Goal: Task Accomplishment & Management: Complete application form

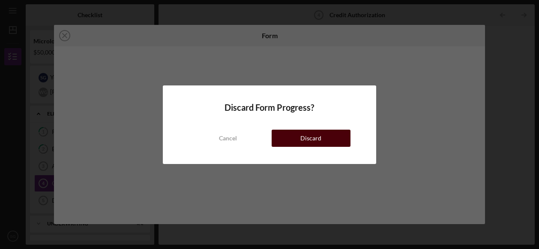
scroll to position [14, 0]
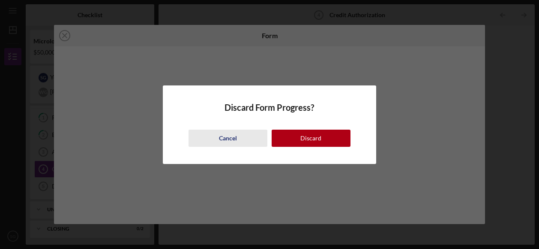
click at [224, 140] on div "Cancel" at bounding box center [228, 137] width 18 height 17
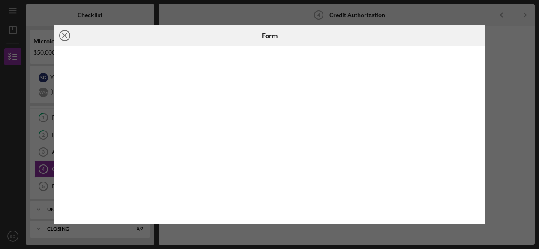
click at [63, 36] on icon "Icon/Close" at bounding box center [64, 35] width 21 height 21
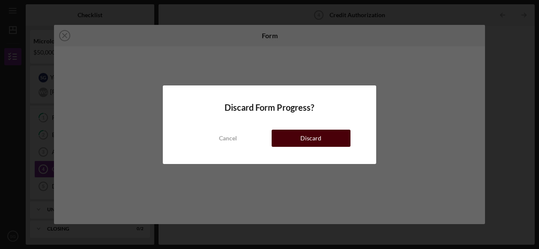
click at [305, 142] on div "Discard" at bounding box center [311, 137] width 21 height 17
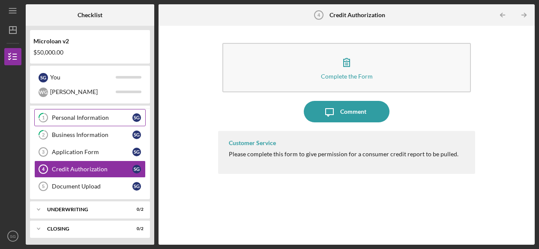
click at [100, 118] on div "Personal Information" at bounding box center [92, 117] width 81 height 7
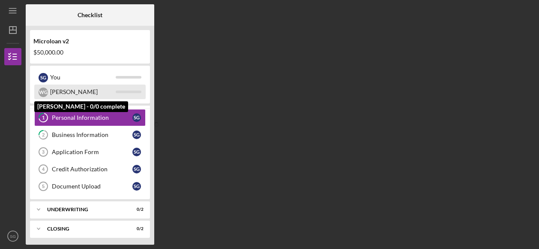
click at [62, 90] on div "[PERSON_NAME]" at bounding box center [83, 91] width 66 height 15
click at [36, 90] on div "[PERSON_NAME]" at bounding box center [89, 91] width 111 height 15
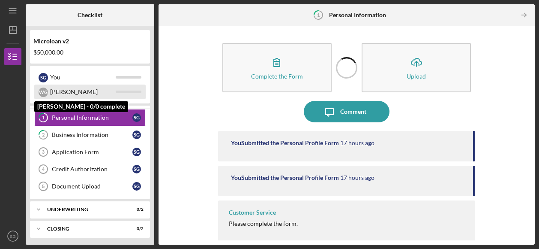
click at [44, 93] on div "W G" at bounding box center [43, 91] width 9 height 9
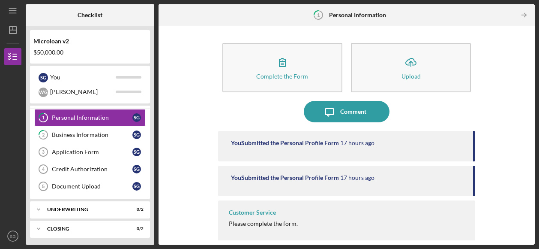
scroll to position [3, 0]
